Goal: Task Accomplishment & Management: Manage account settings

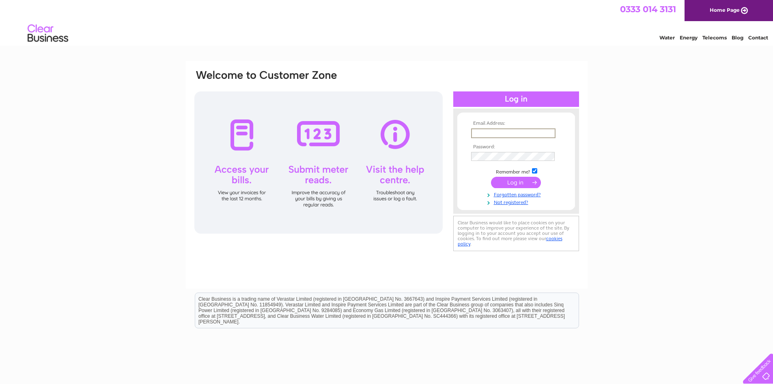
click at [489, 132] on input "text" at bounding box center [513, 133] width 84 height 10
type input "andy.donaldson@sky.com"
click at [491, 177] on input "submit" at bounding box center [516, 182] width 50 height 11
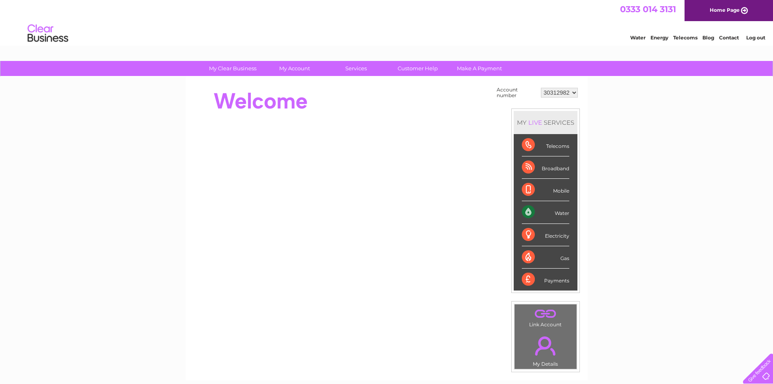
click at [530, 212] on div "Water" at bounding box center [546, 212] width 48 height 22
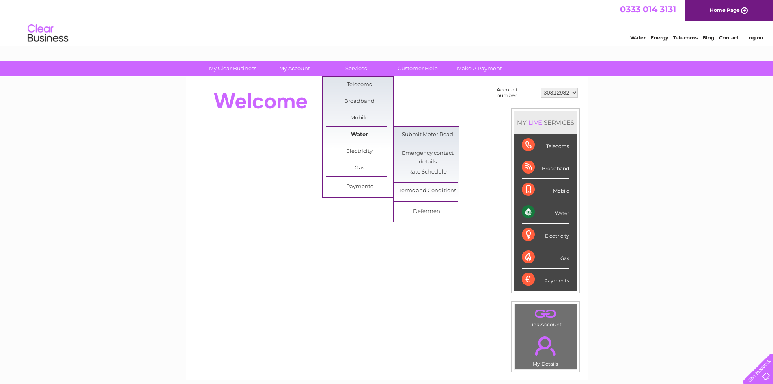
click at [361, 139] on link "Water" at bounding box center [359, 135] width 67 height 16
click at [352, 135] on link "Water" at bounding box center [359, 135] width 67 height 16
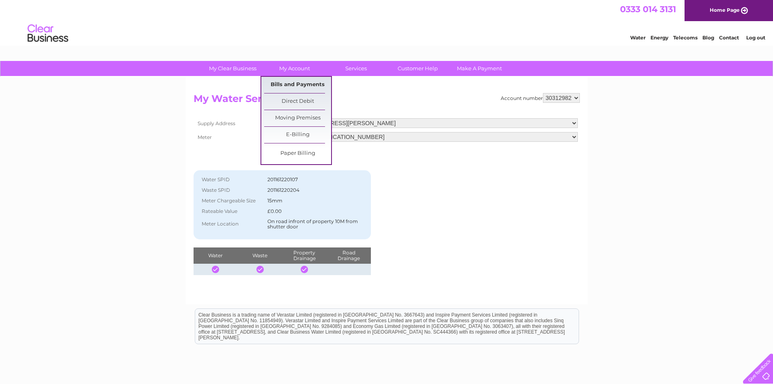
click at [288, 83] on link "Bills and Payments" at bounding box center [297, 85] width 67 height 16
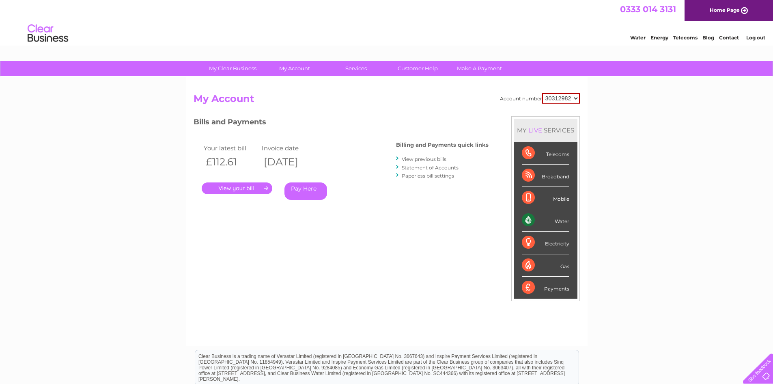
click at [256, 188] on link "." at bounding box center [237, 188] width 71 height 12
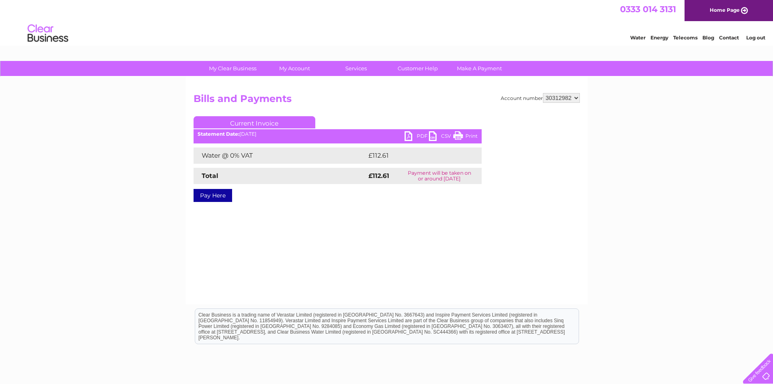
click at [406, 138] on link "PDF" at bounding box center [417, 137] width 24 height 12
